Goal: Check status: Check status

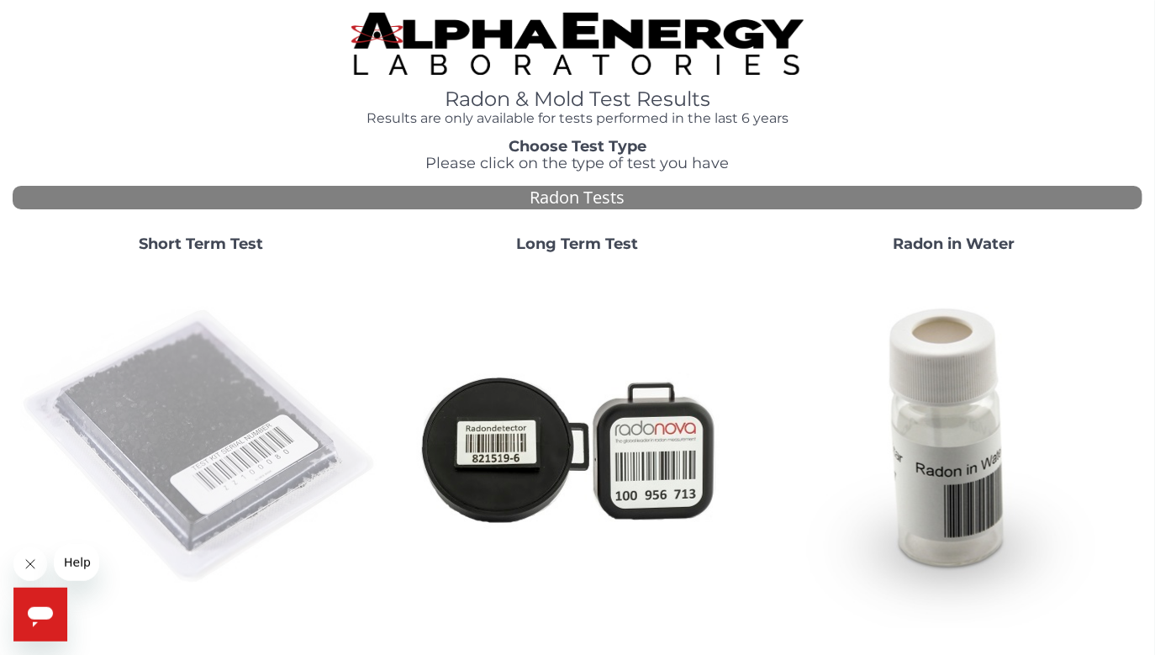
click at [162, 367] on img at bounding box center [201, 448] width 362 height 362
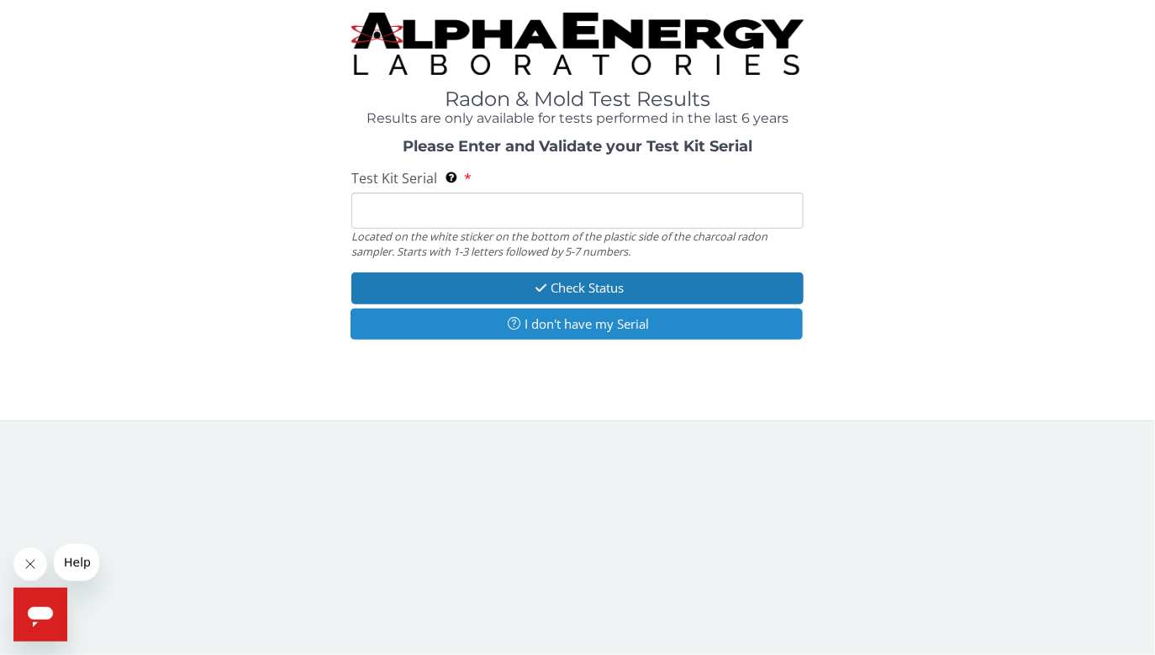
click at [499, 325] on button "I don't have my Serial" at bounding box center [577, 324] width 452 height 31
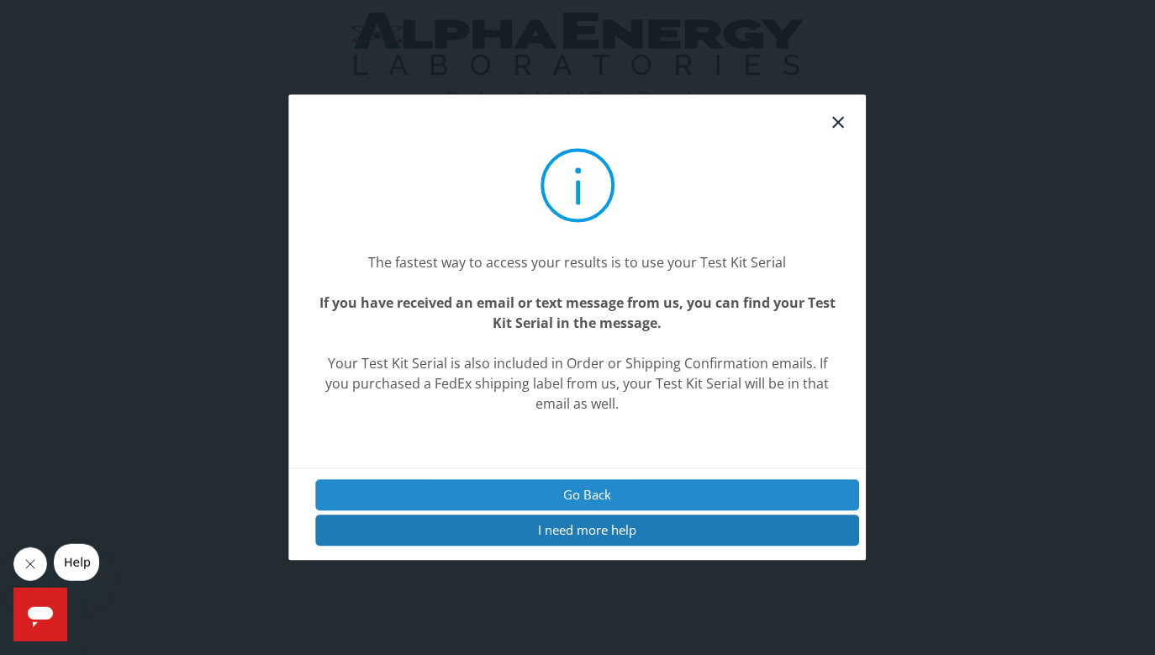
click at [507, 495] on button "Go Back" at bounding box center [588, 494] width 544 height 31
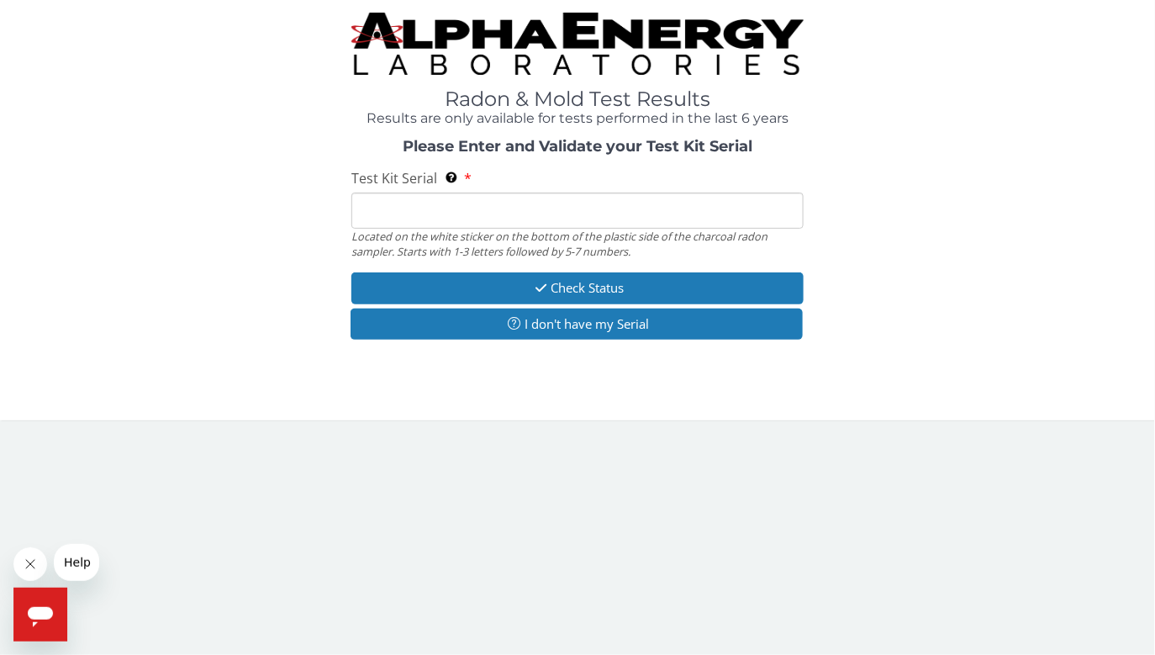
click at [383, 208] on input "Test Kit Serial Located on the white sticker on the bottom of the plastic side …" at bounding box center [577, 211] width 452 height 36
paste input "ML198631"
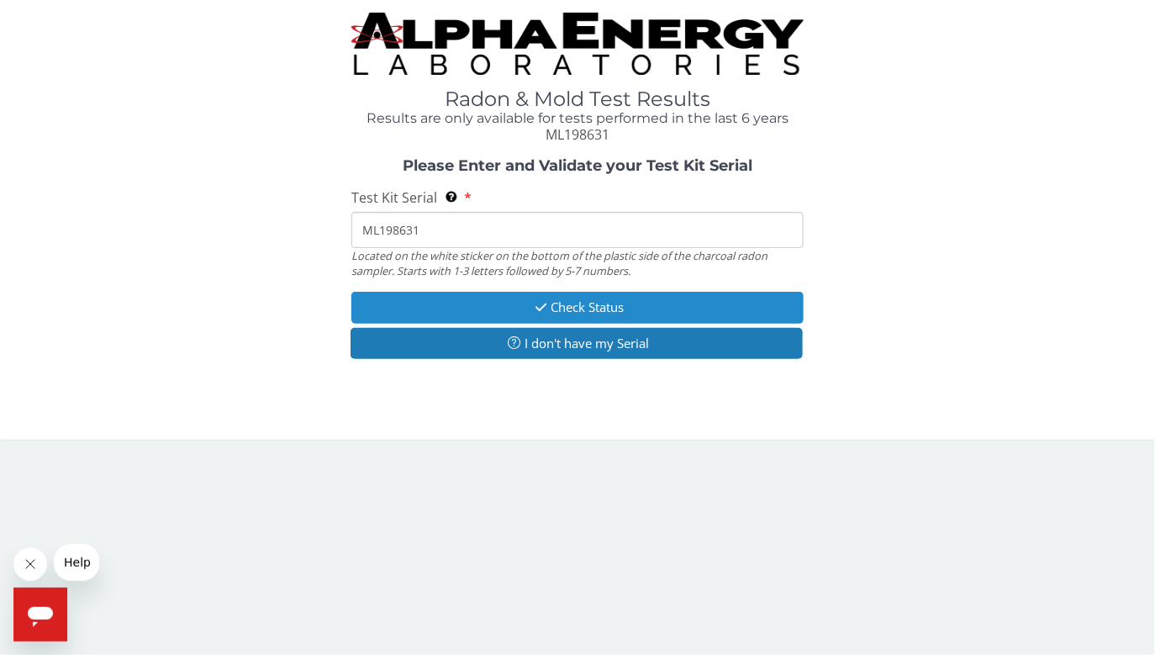
type input "ML198631"
click at [536, 310] on icon "button" at bounding box center [540, 307] width 19 height 13
